Goal: Find specific page/section: Find specific page/section

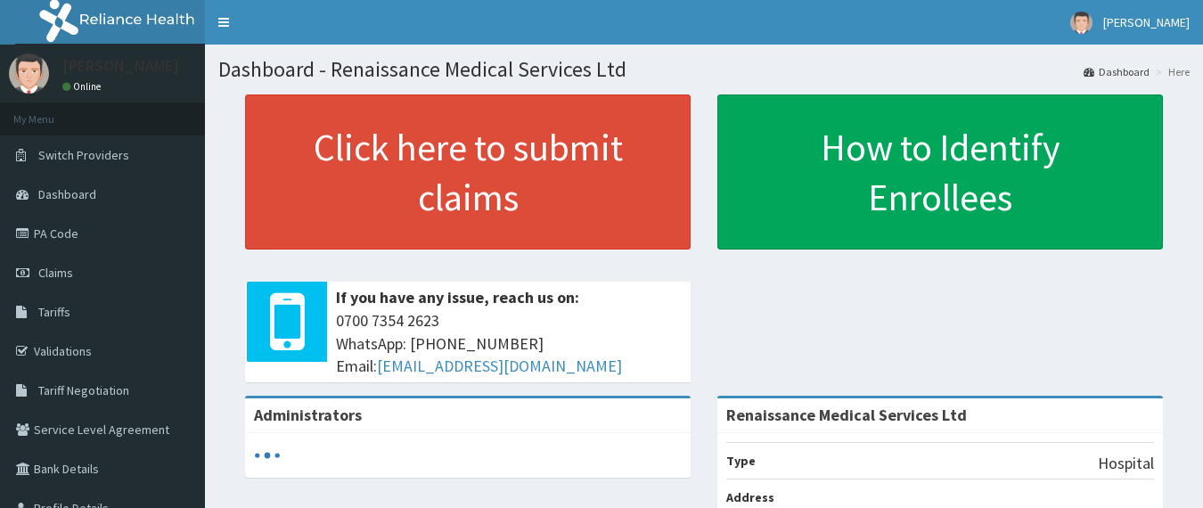
scroll to position [356, 0]
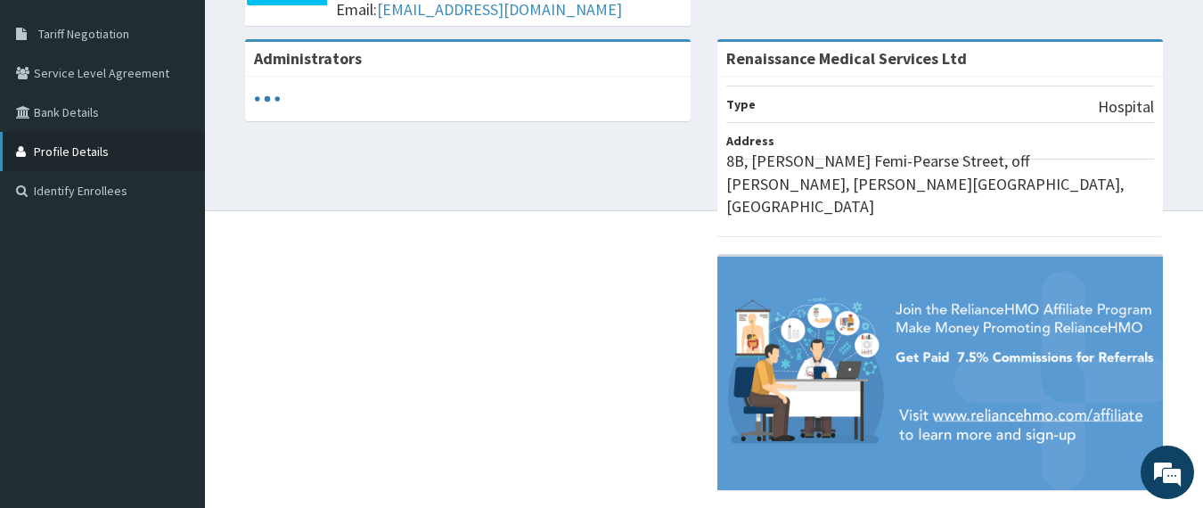
click at [78, 156] on link "Profile Details" at bounding box center [102, 151] width 205 height 39
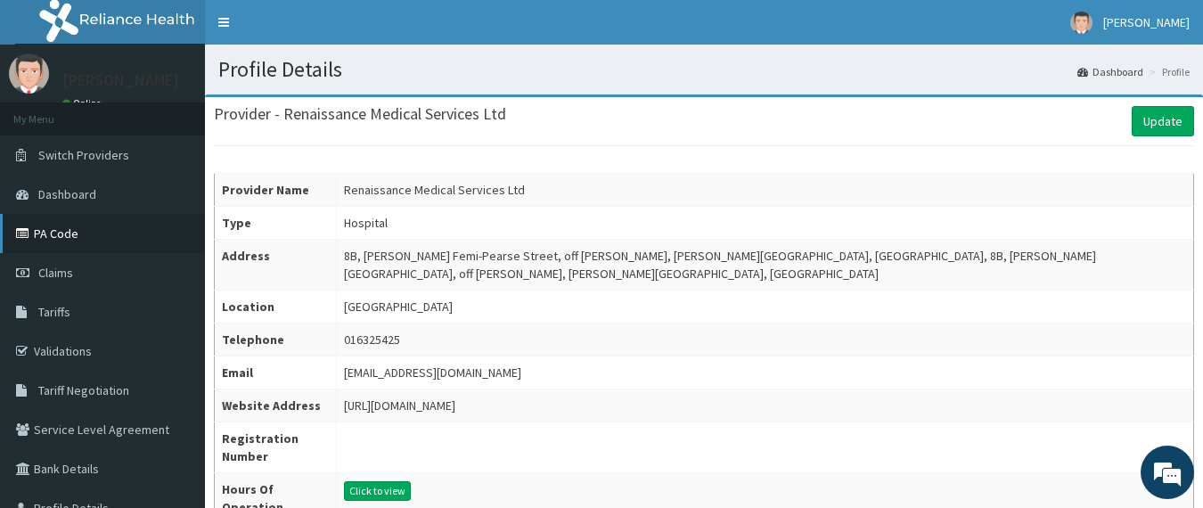
click at [112, 231] on link "PA Code" at bounding box center [102, 233] width 205 height 39
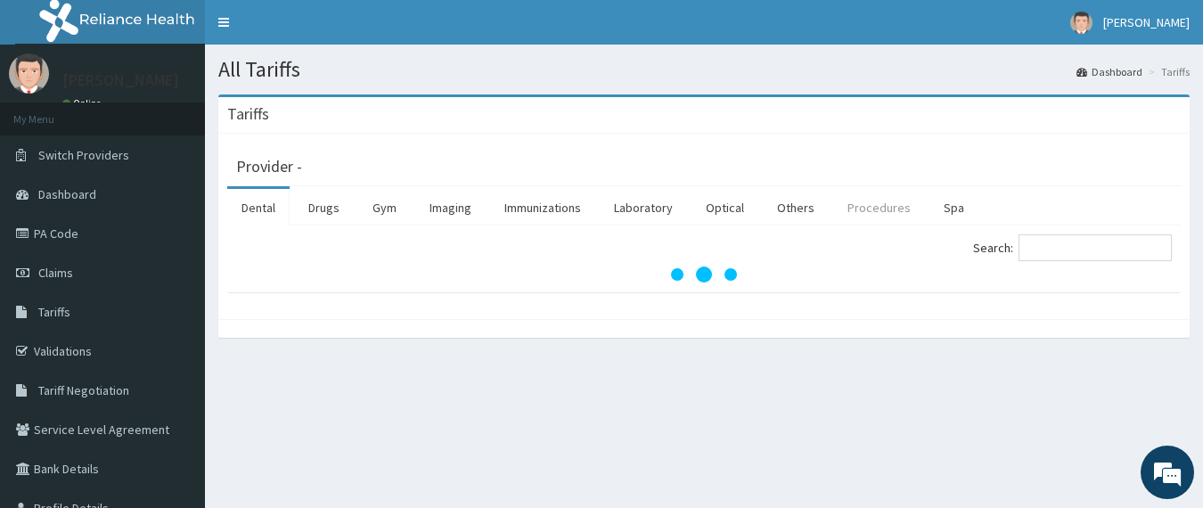
click at [883, 200] on link "Procedures" at bounding box center [879, 207] width 92 height 37
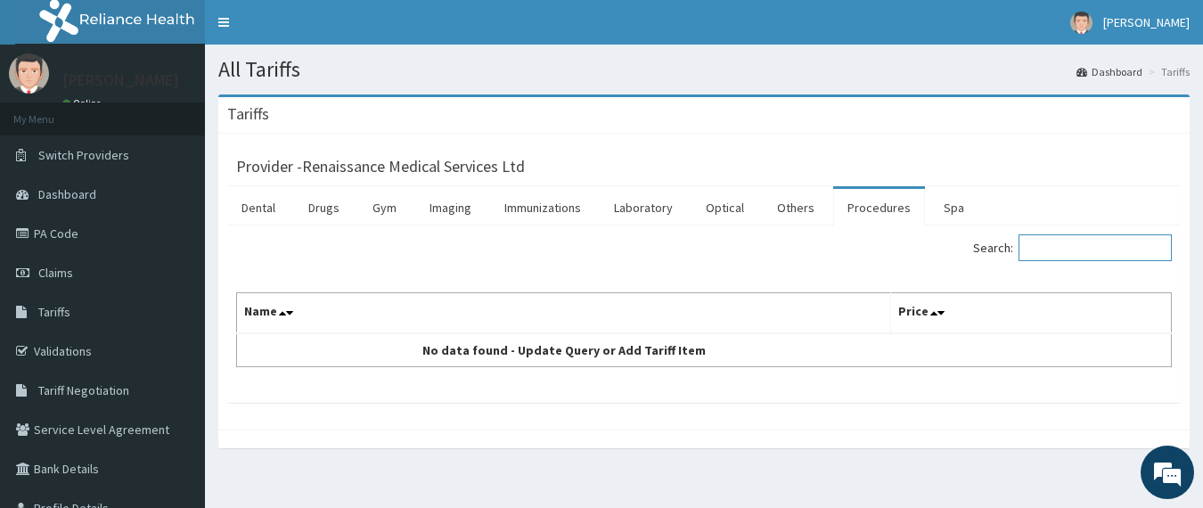
click at [1074, 241] on input "Search:" at bounding box center [1094, 247] width 153 height 27
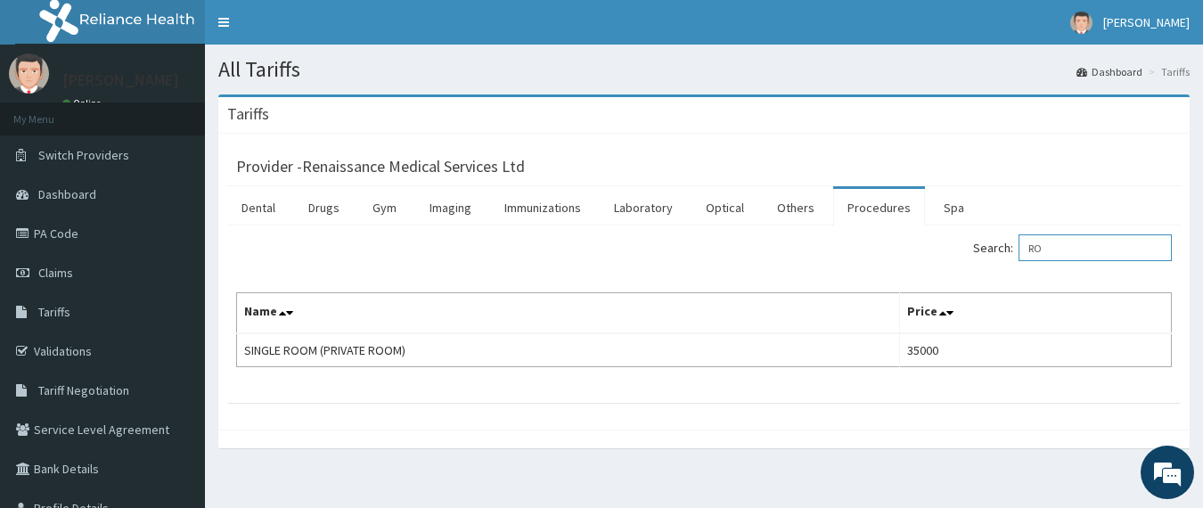
type input "R"
type input "N"
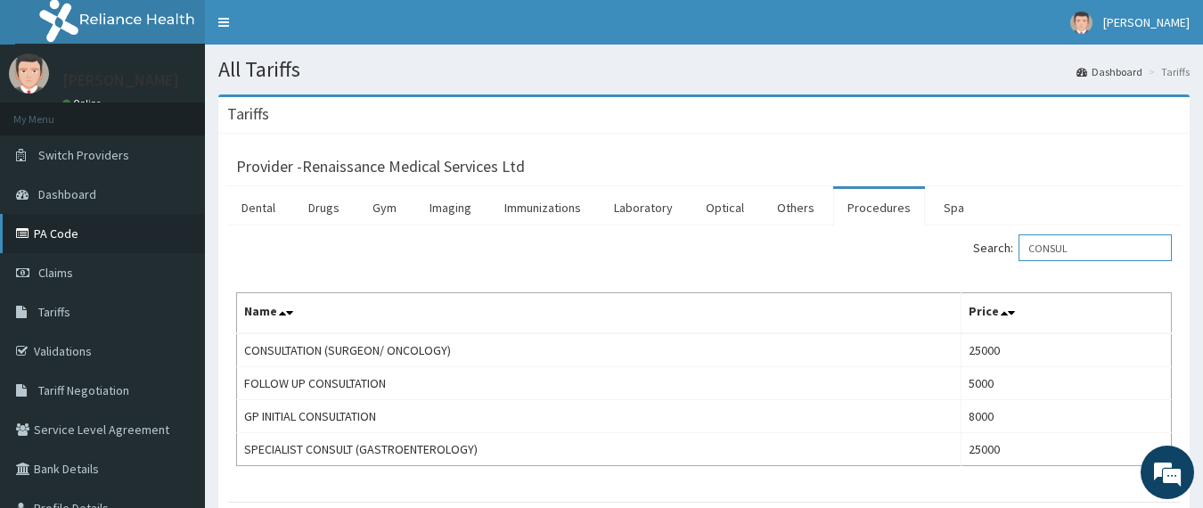
type input "CONSUL"
click at [61, 240] on link "PA Code" at bounding box center [102, 233] width 205 height 39
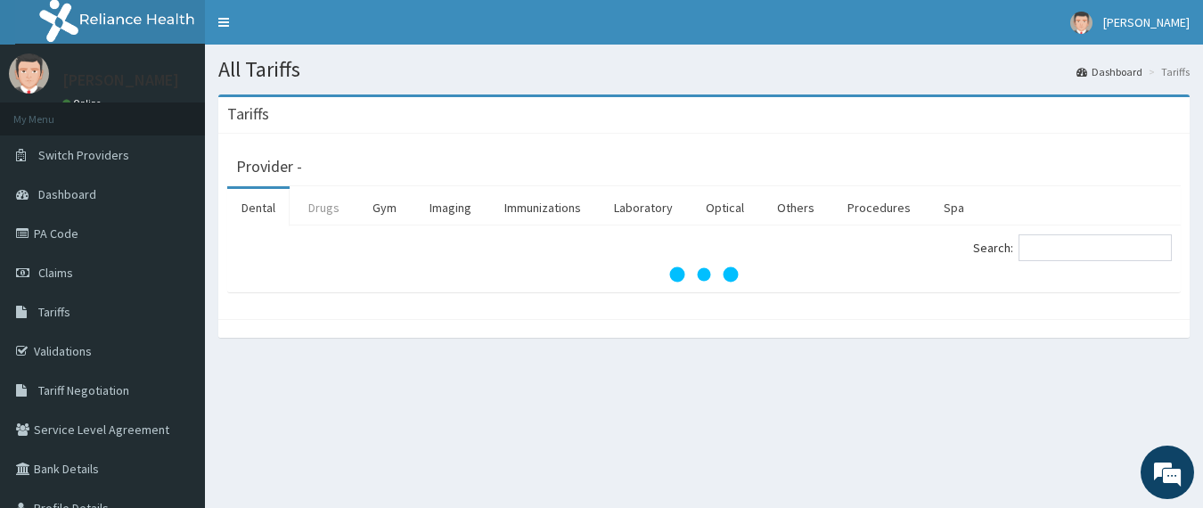
click at [330, 215] on link "Drugs" at bounding box center [324, 207] width 60 height 37
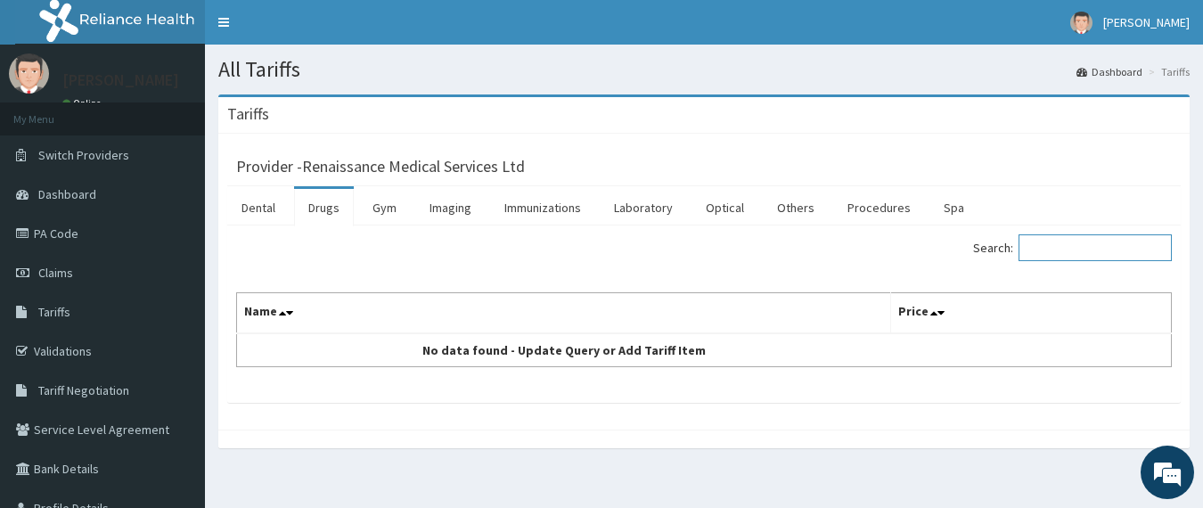
click at [1086, 259] on input "Search:" at bounding box center [1094, 247] width 153 height 27
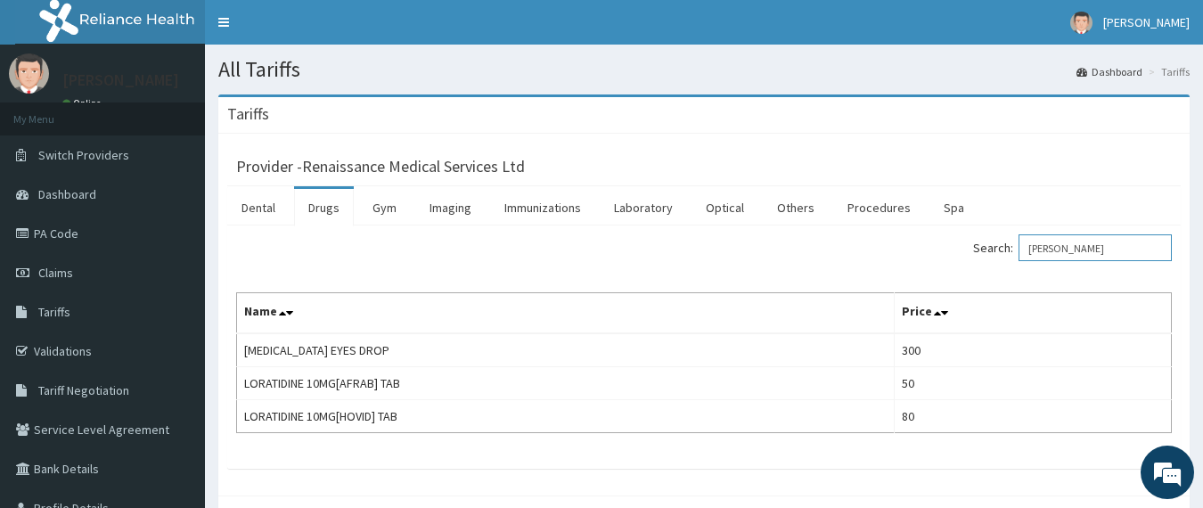
drag, startPoint x: 1084, startPoint y: 249, endPoint x: 1026, endPoint y: 256, distance: 59.1
click at [1026, 256] on label "Search: LORA" at bounding box center [1072, 247] width 199 height 27
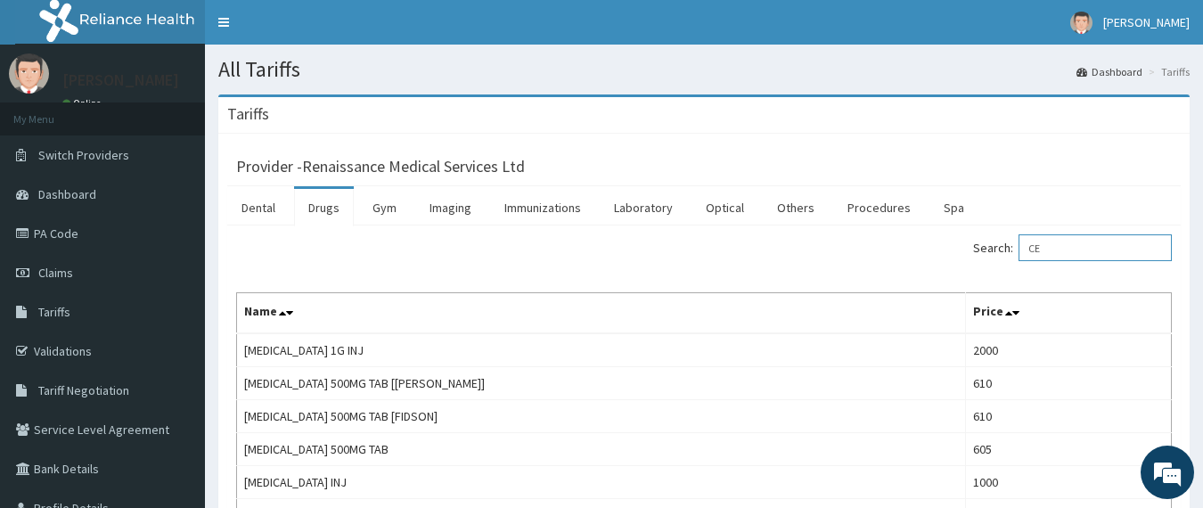
type input "CE"
click at [90, 353] on link "Validations" at bounding box center [102, 350] width 205 height 39
